Goal: Information Seeking & Learning: Learn about a topic

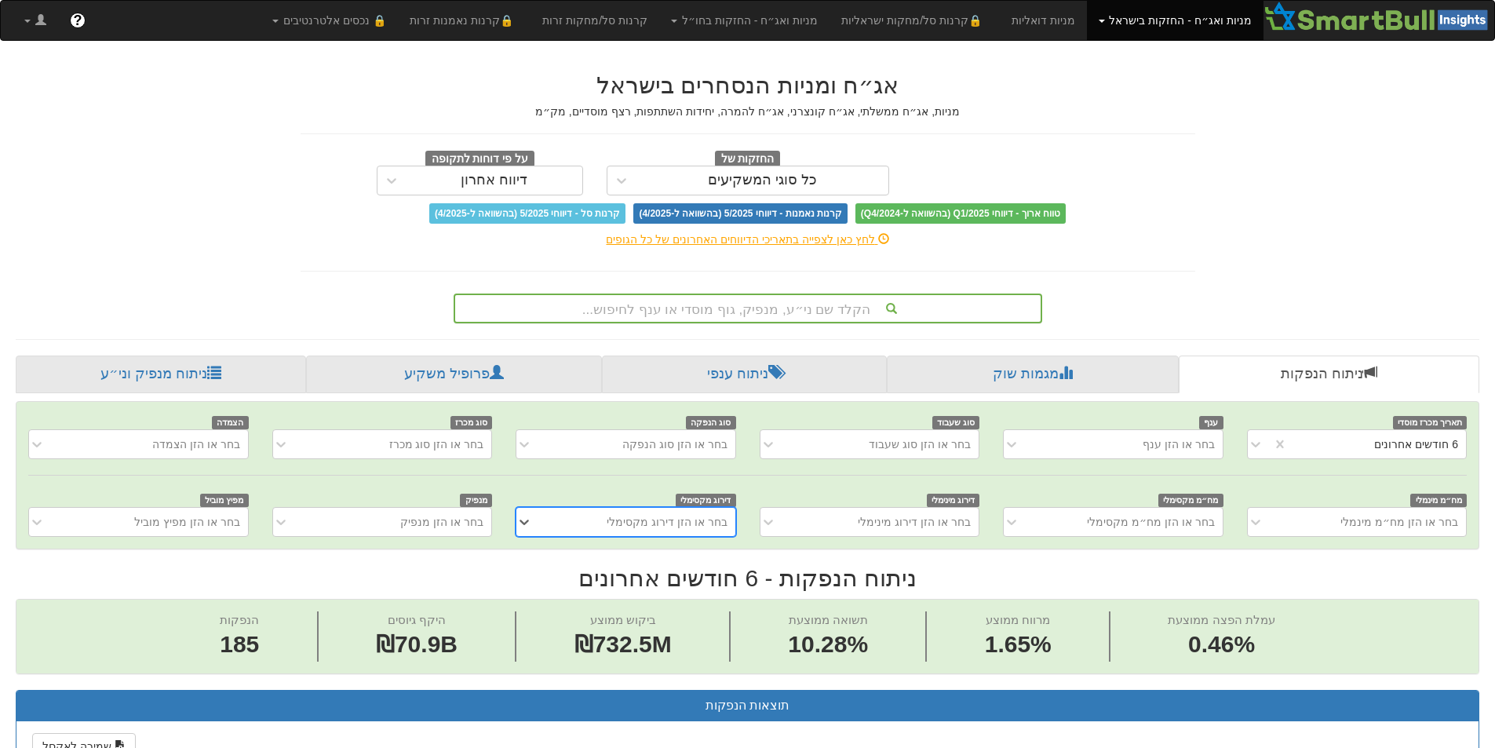
click at [690, 307] on div "הקלד שם ני״ע, מנפיק, גוף מוסדי או ענף לחיפוש..." at bounding box center [747, 308] width 585 height 27
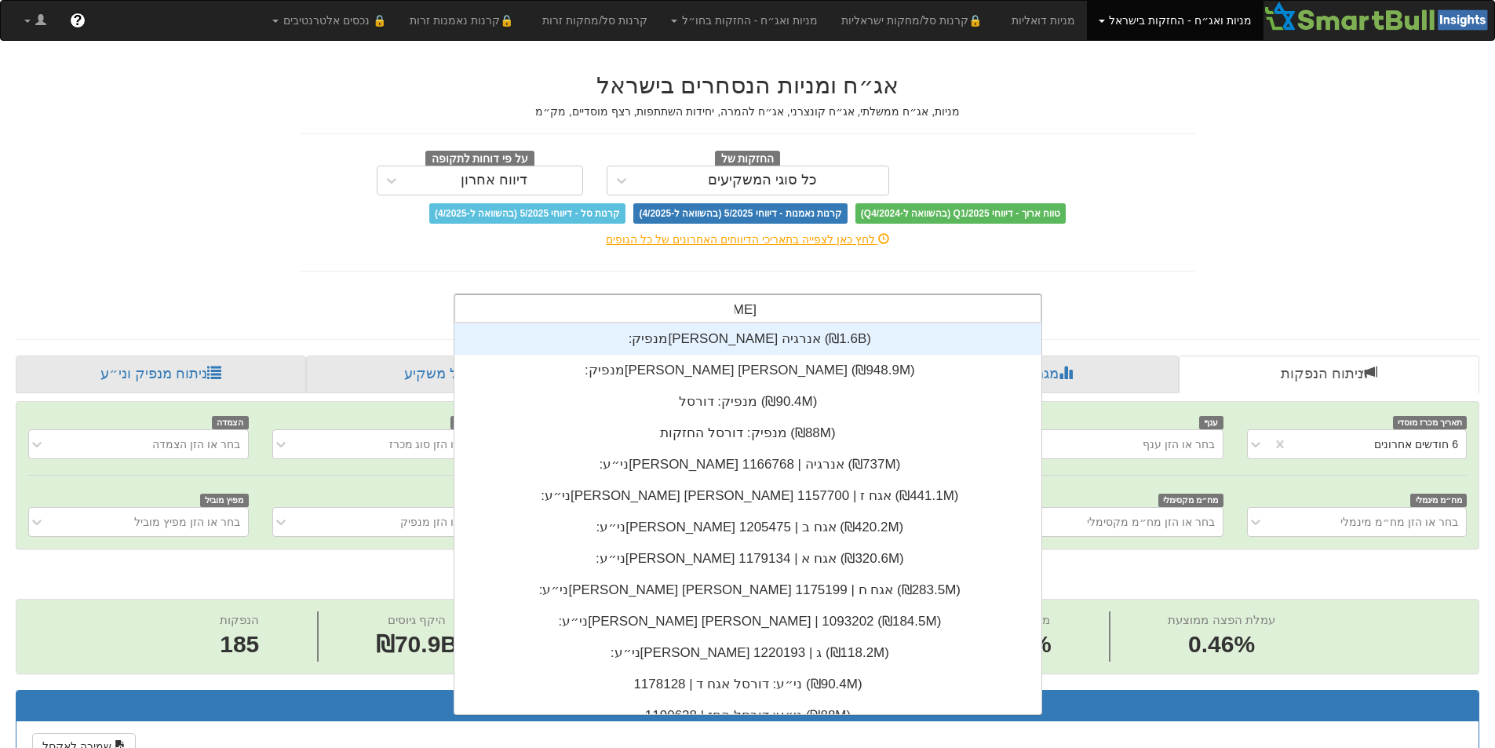
scroll to position [157, 0]
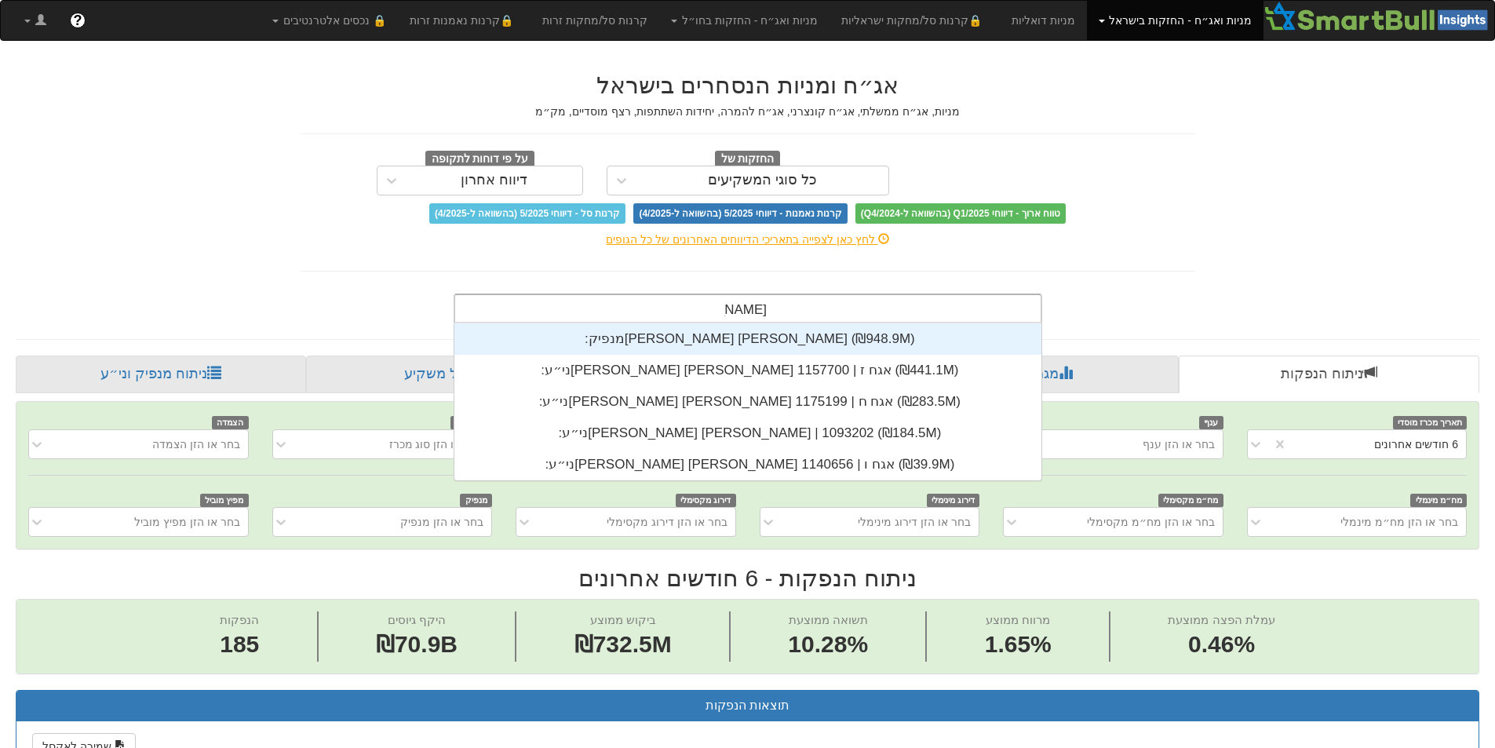
type input "[PERSON_NAME] [PERSON_NAME]"
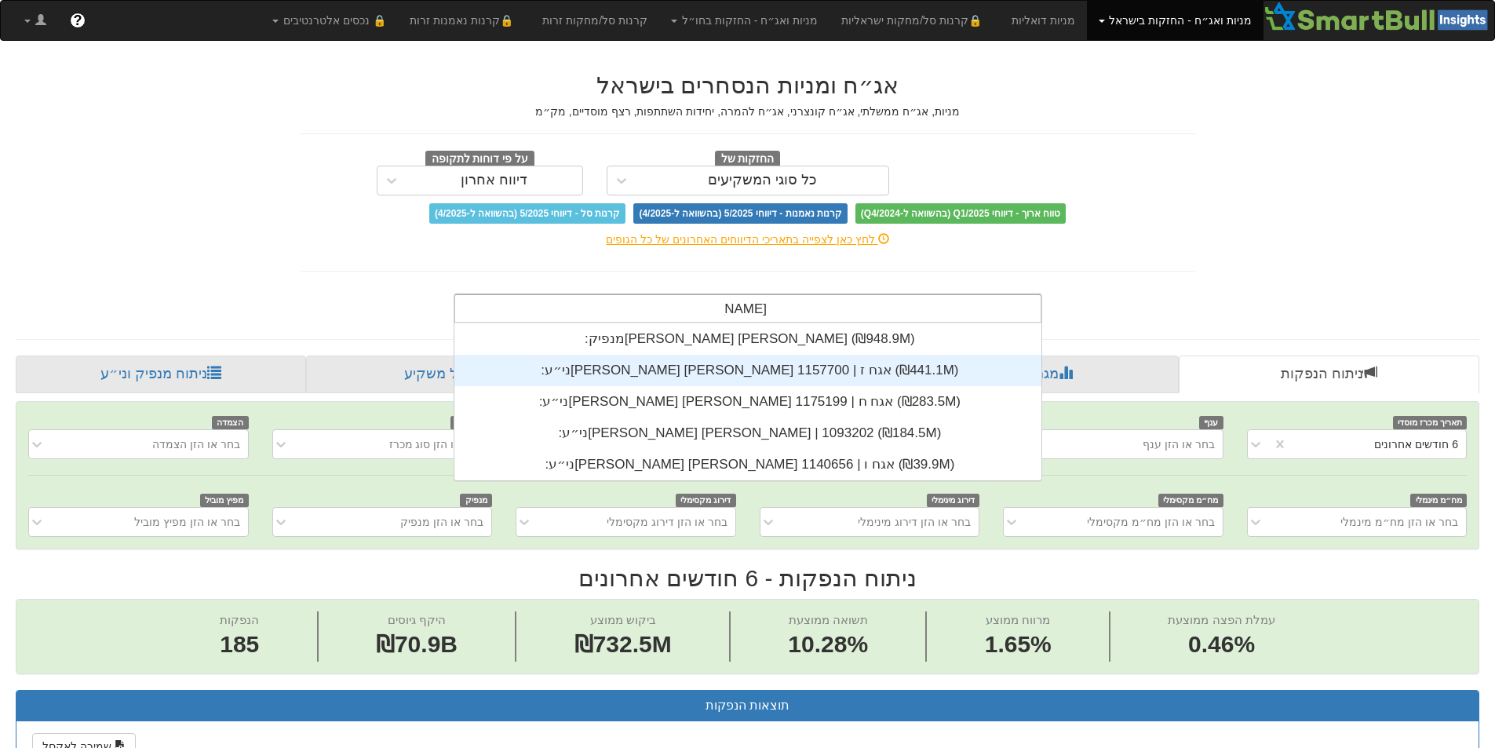
click at [759, 371] on div "ני״ע: ‏[PERSON_NAME] [PERSON_NAME] אגח ז | 1157700 ‎(₪441.1M)‎" at bounding box center [747, 370] width 587 height 31
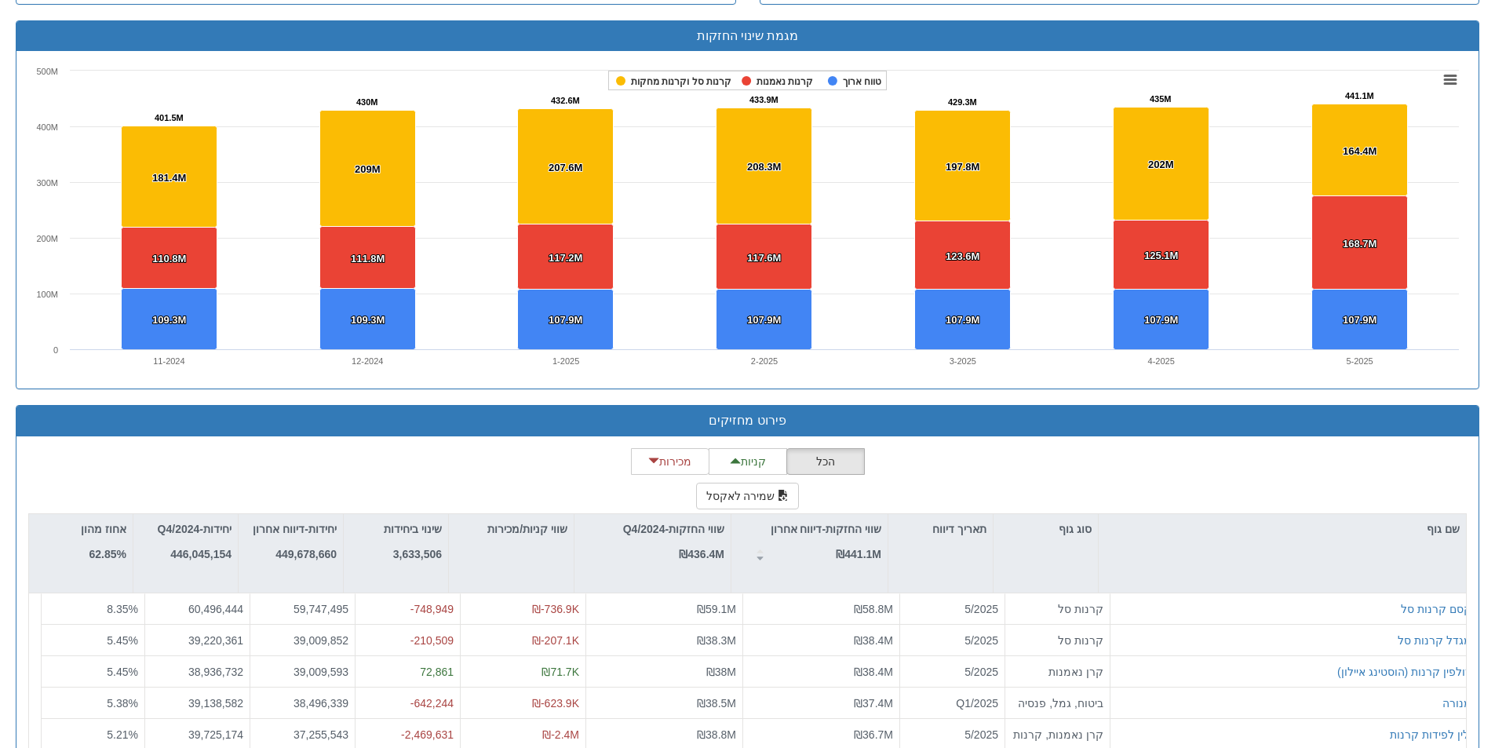
scroll to position [1129, 0]
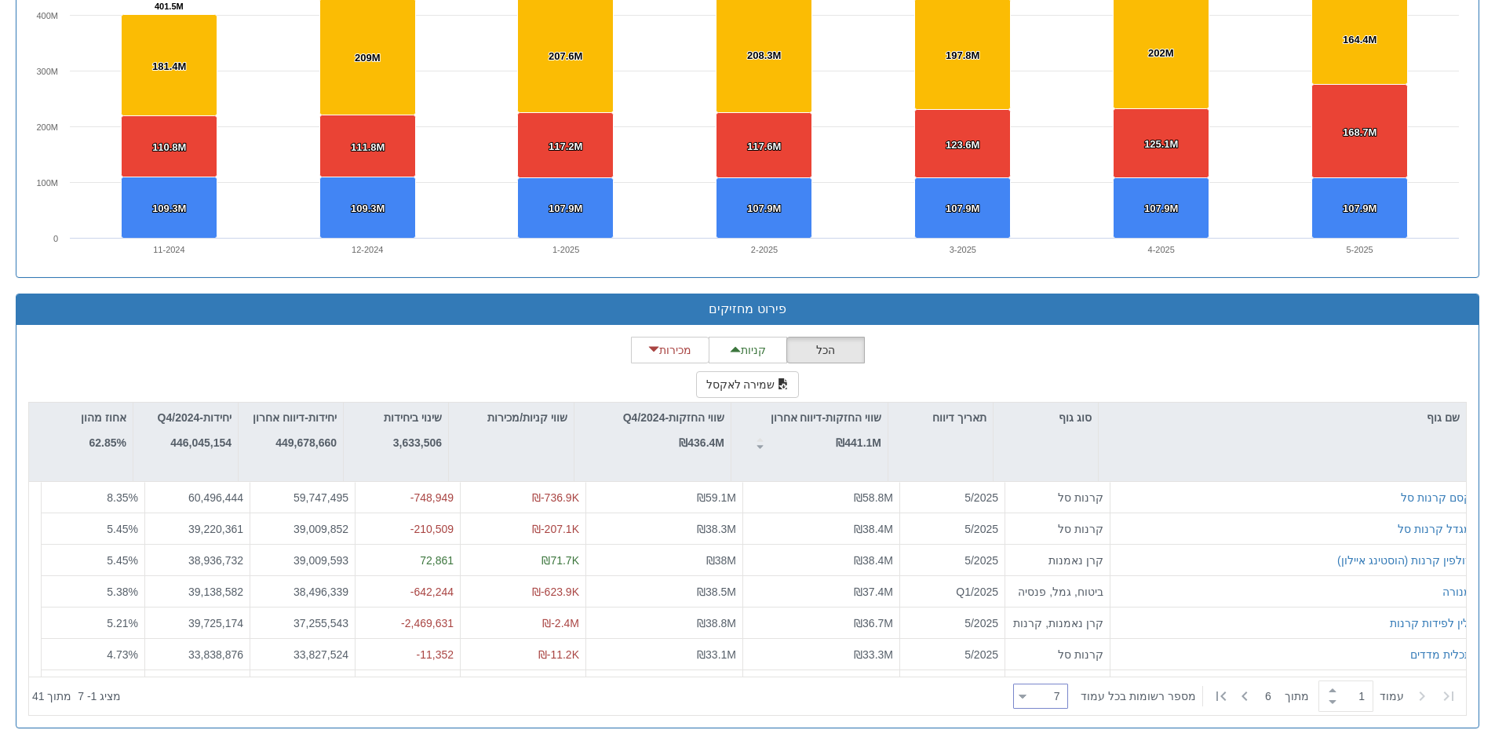
click at [1040, 694] on div "7 7" at bounding box center [1047, 697] width 41 height 22
click at [1042, 574] on div "20" at bounding box center [1050, 568] width 55 height 25
type input "20"
click at [823, 702] on div at bounding box center [567, 696] width 880 height 35
